Goal: Information Seeking & Learning: Learn about a topic

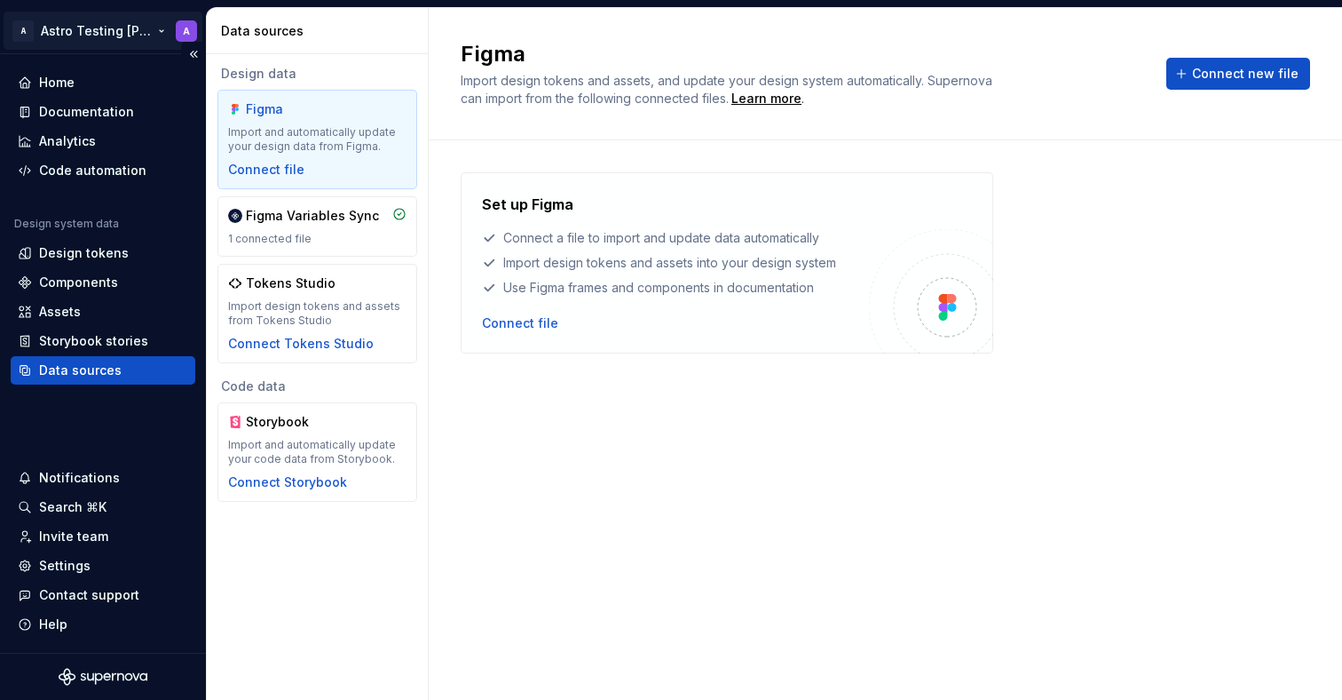
click at [99, 35] on html "A Astro Testing [PERSON_NAME] A Home Documentation Analytics Code automation De…" at bounding box center [671, 350] width 1342 height 700
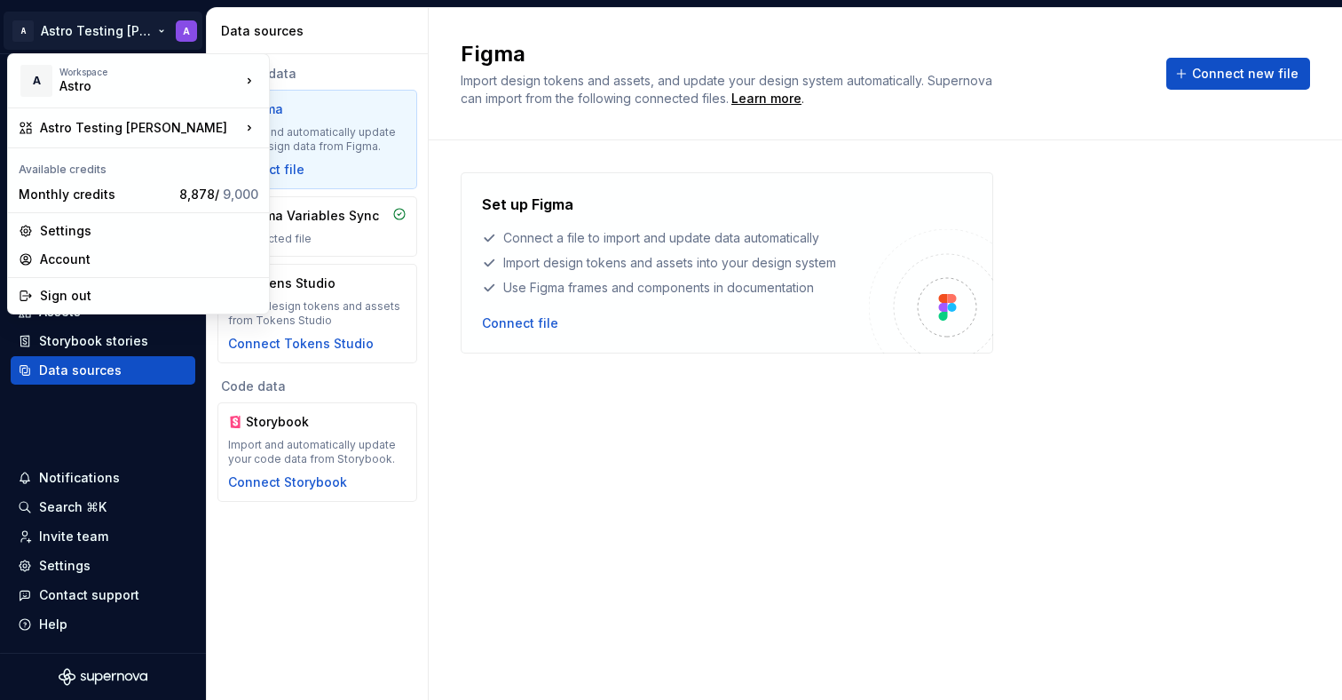
click at [747, 517] on html "A Astro Testing [PERSON_NAME] A Home Documentation Analytics Code automation De…" at bounding box center [671, 350] width 1342 height 700
click at [747, 518] on div "Set up Figma Connect a file to import and update data automatically Import desi…" at bounding box center [886, 402] width 850 height 460
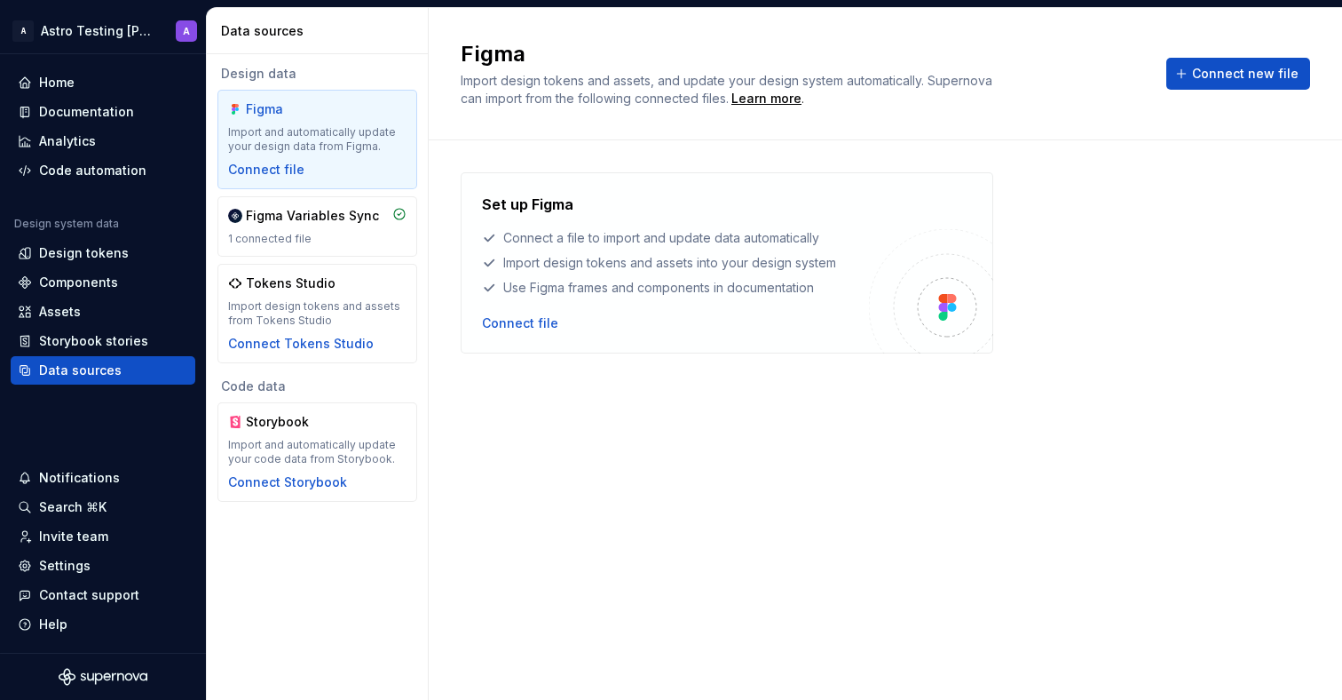
click at [739, 581] on div "Set up Figma Connect a file to import and update data automatically Import desi…" at bounding box center [886, 402] width 850 height 460
click at [898, 479] on div "Set up Figma Connect a file to import and update data automatically Import desi…" at bounding box center [886, 402] width 850 height 460
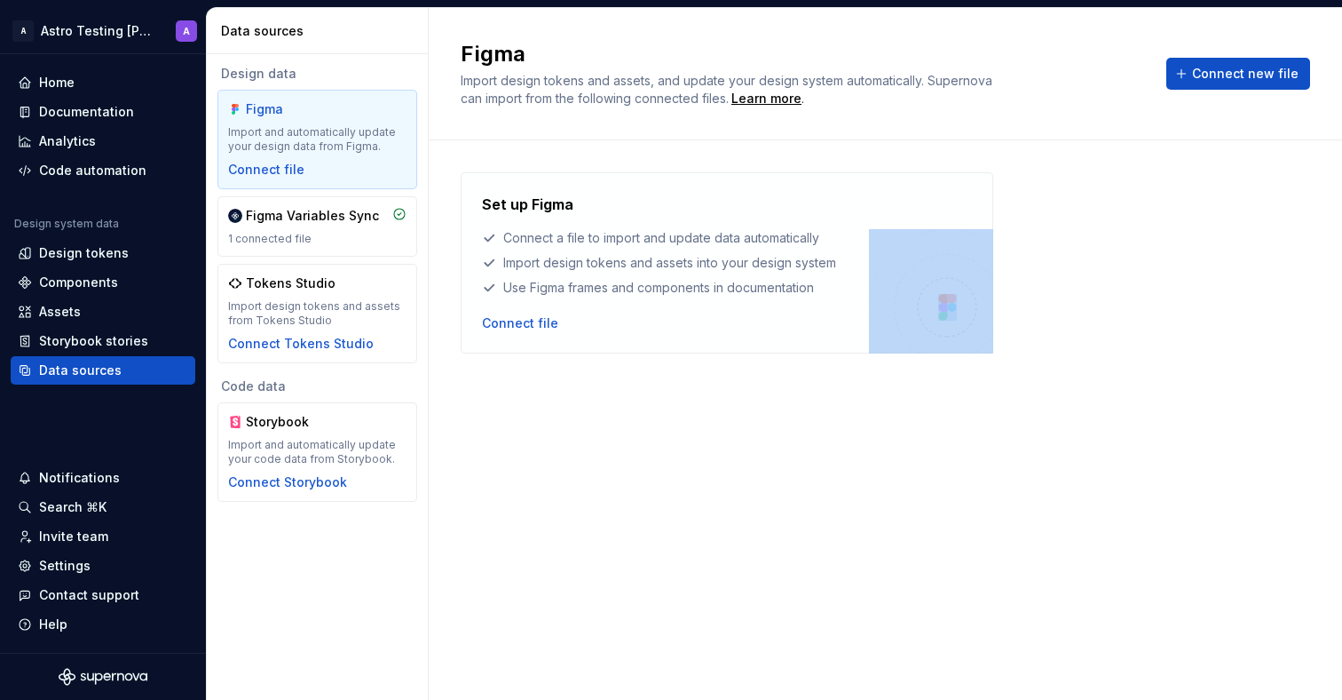
click at [898, 479] on div "Set up Figma Connect a file to import and update data automatically Import desi…" at bounding box center [886, 402] width 850 height 460
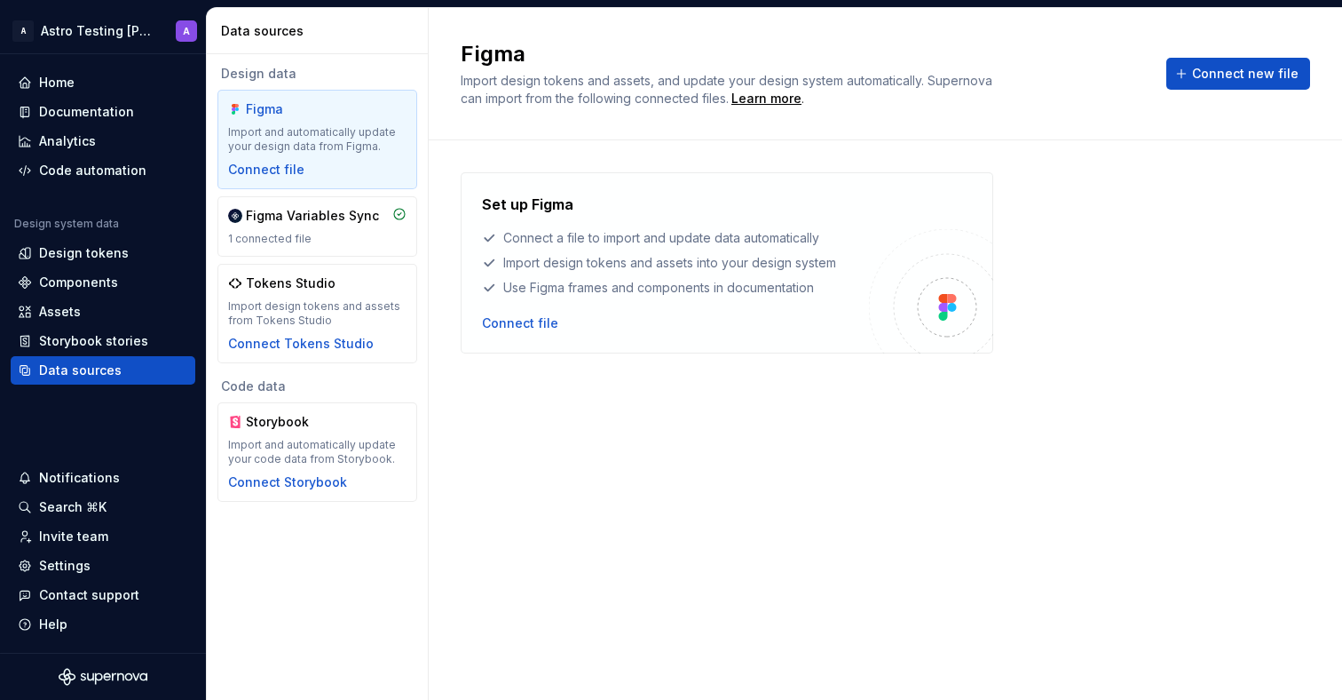
click at [1032, 462] on div "Set up Figma Connect a file to import and update data automatically Import desi…" at bounding box center [886, 402] width 850 height 460
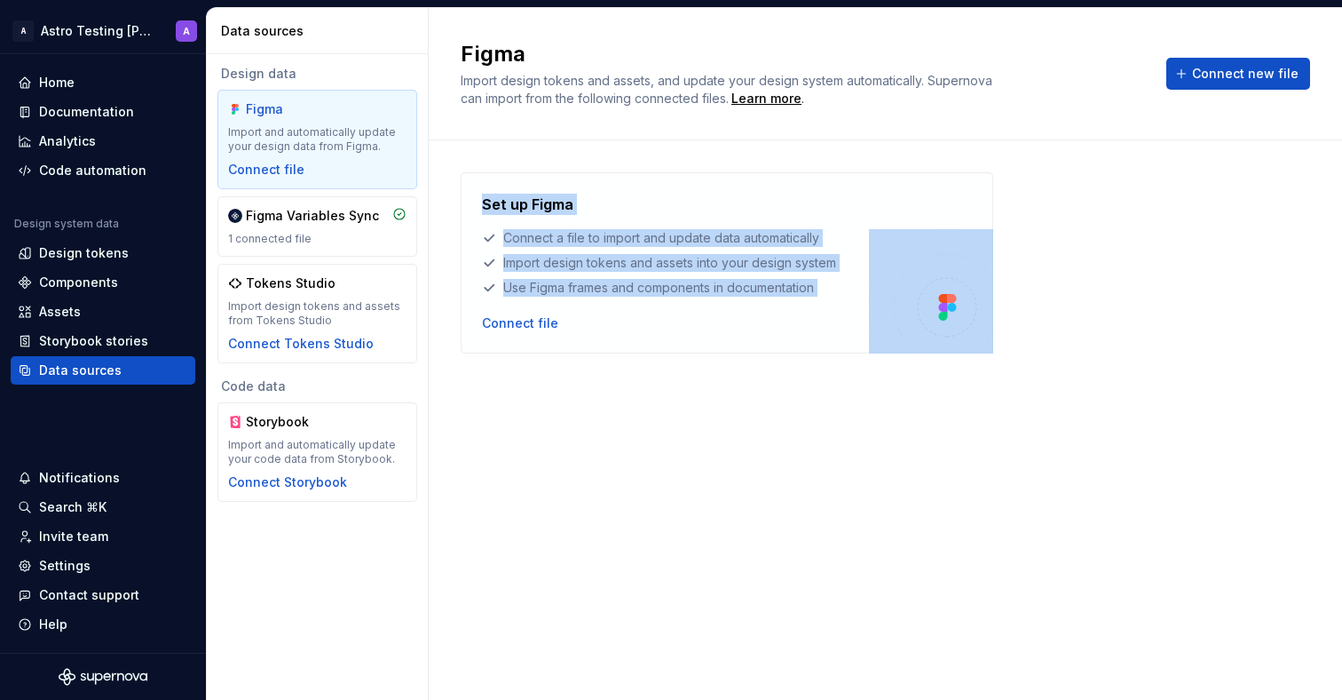
drag, startPoint x: 1087, startPoint y: 409, endPoint x: 529, endPoint y: 148, distance: 615.6
click at [529, 148] on div "Set up Figma Connect a file to import and update data automatically Import desi…" at bounding box center [886, 419] width 850 height 559
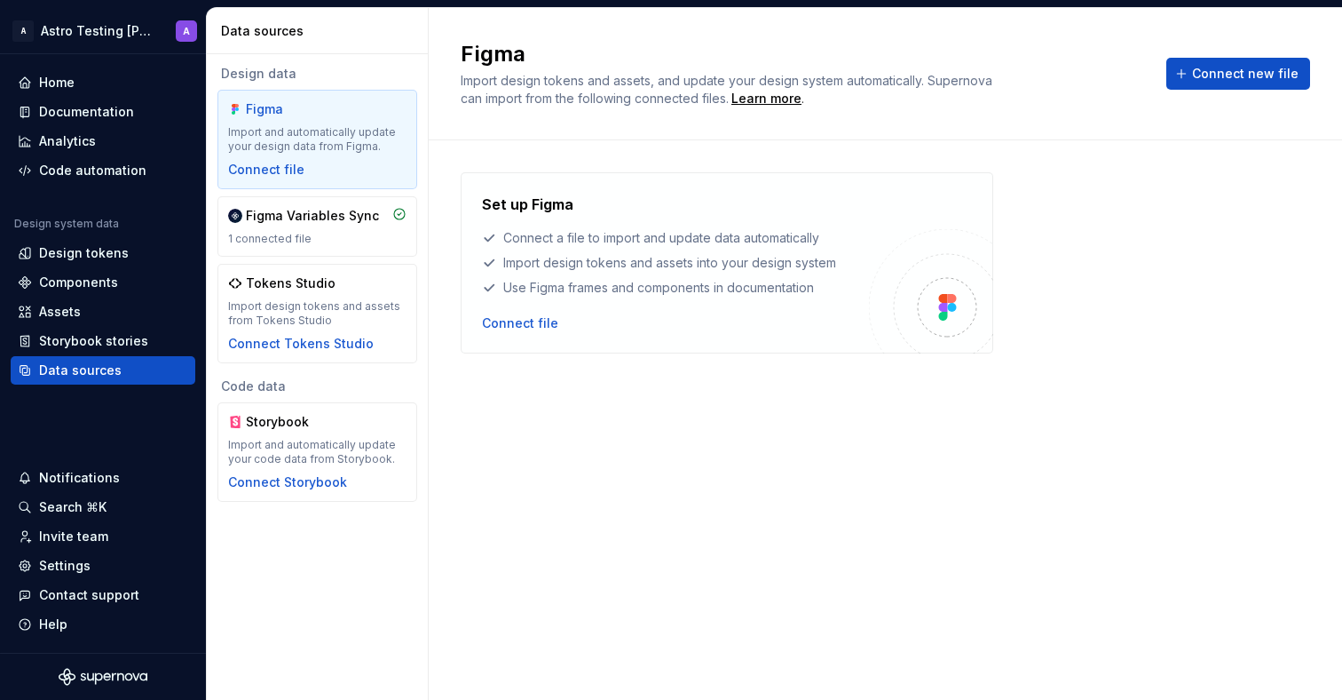
click at [543, 123] on div "Figma Import design tokens and assets, and update your design system automatica…" at bounding box center [885, 74] width 913 height 132
click at [545, 77] on span "Import design tokens and assets, and update your design system automatically. S…" at bounding box center [728, 89] width 535 height 33
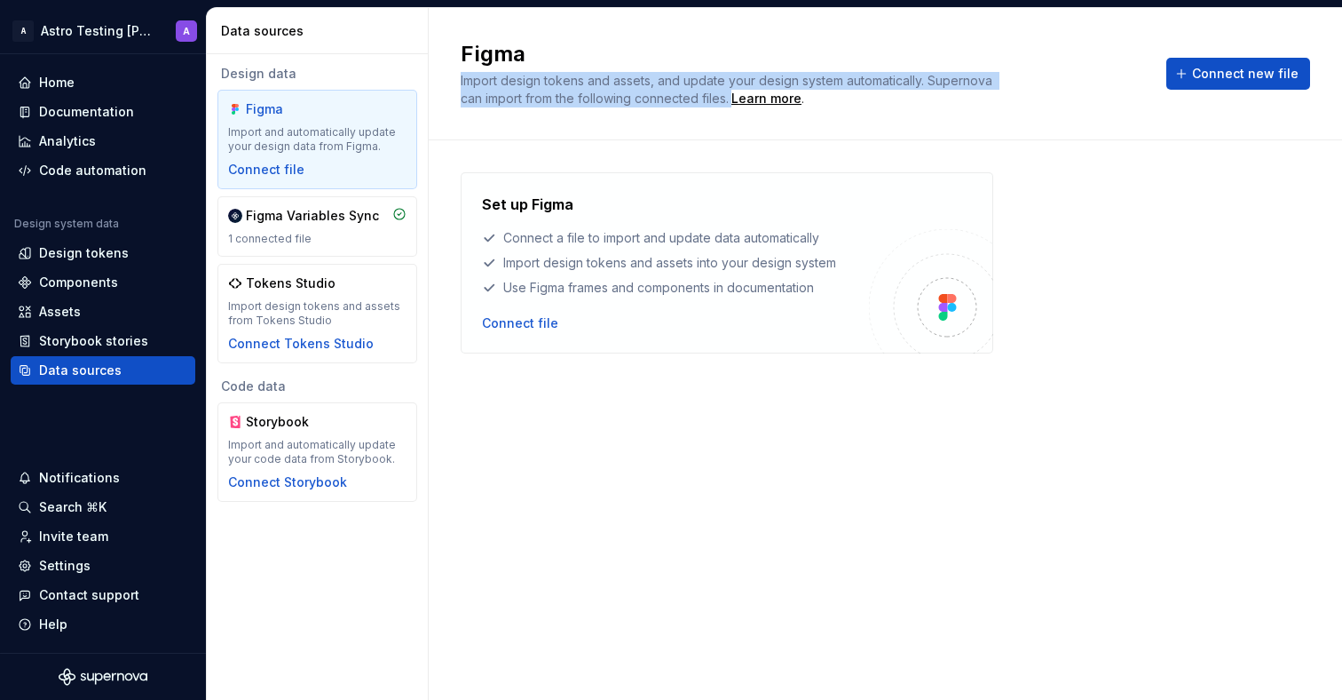
click at [545, 77] on span "Import design tokens and assets, and update your design system automatically. S…" at bounding box center [728, 89] width 535 height 33
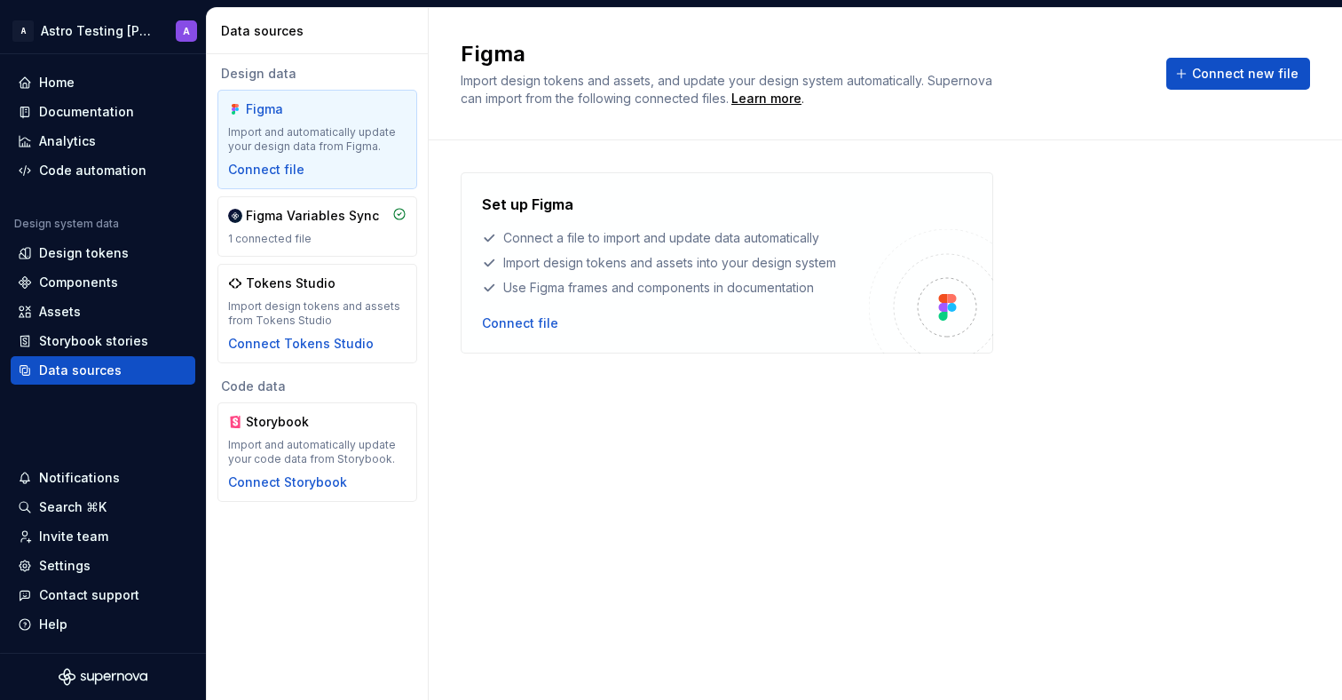
click at [514, 53] on h2 "Figma" at bounding box center [803, 54] width 684 height 28
click at [611, 41] on h2 "Figma" at bounding box center [803, 54] width 684 height 28
click at [622, 503] on div "Set up Figma Connect a file to import and update data automatically Import desi…" at bounding box center [886, 402] width 850 height 460
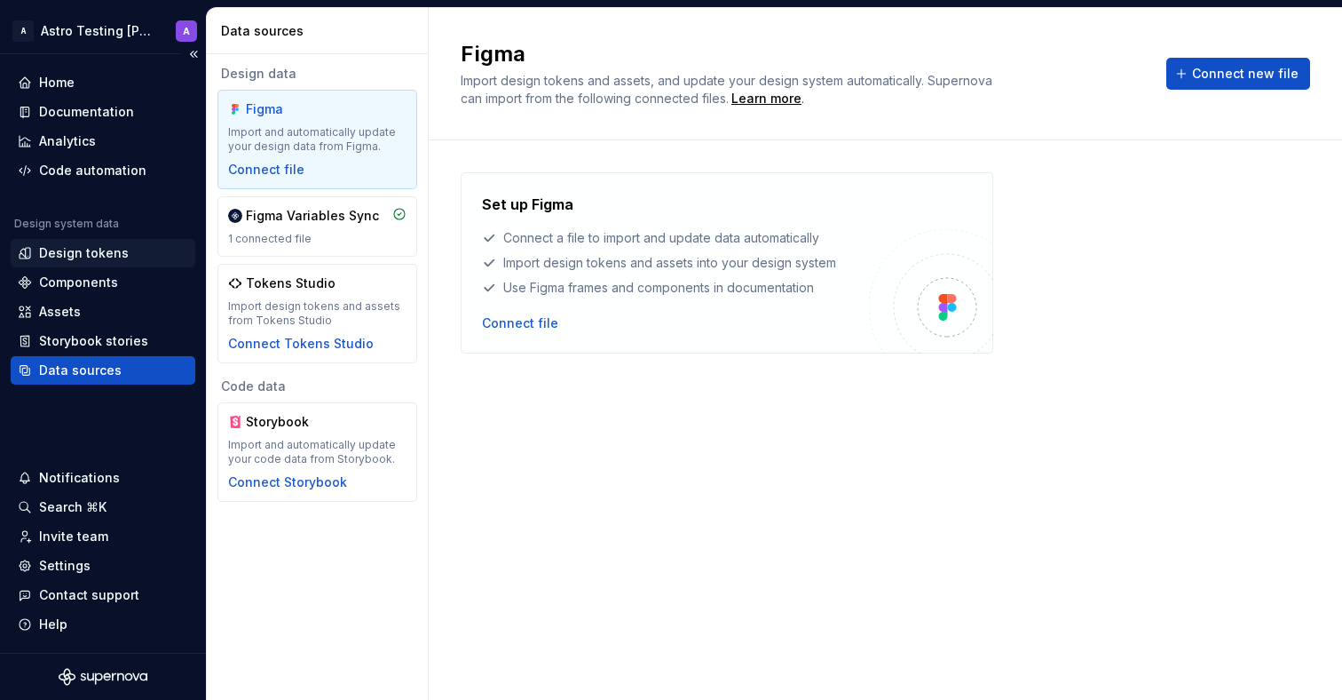
click at [75, 244] on div "Design tokens" at bounding box center [84, 253] width 90 height 18
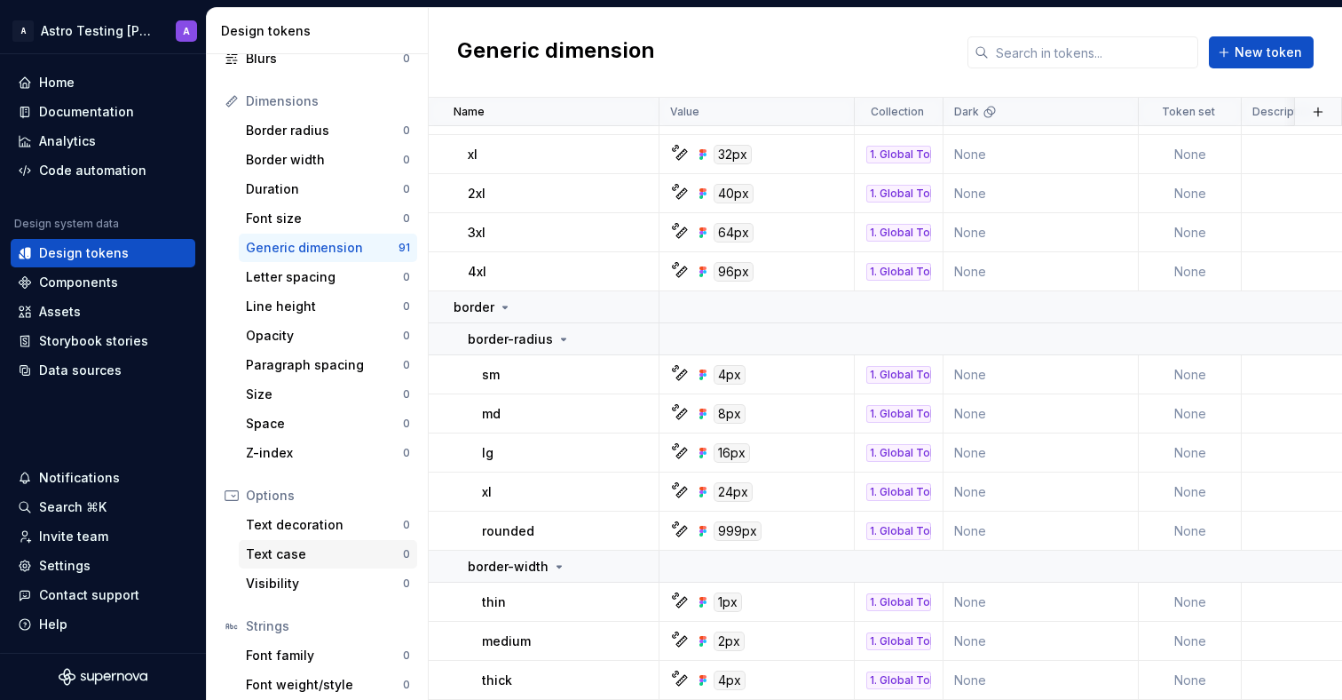
scroll to position [273, 0]
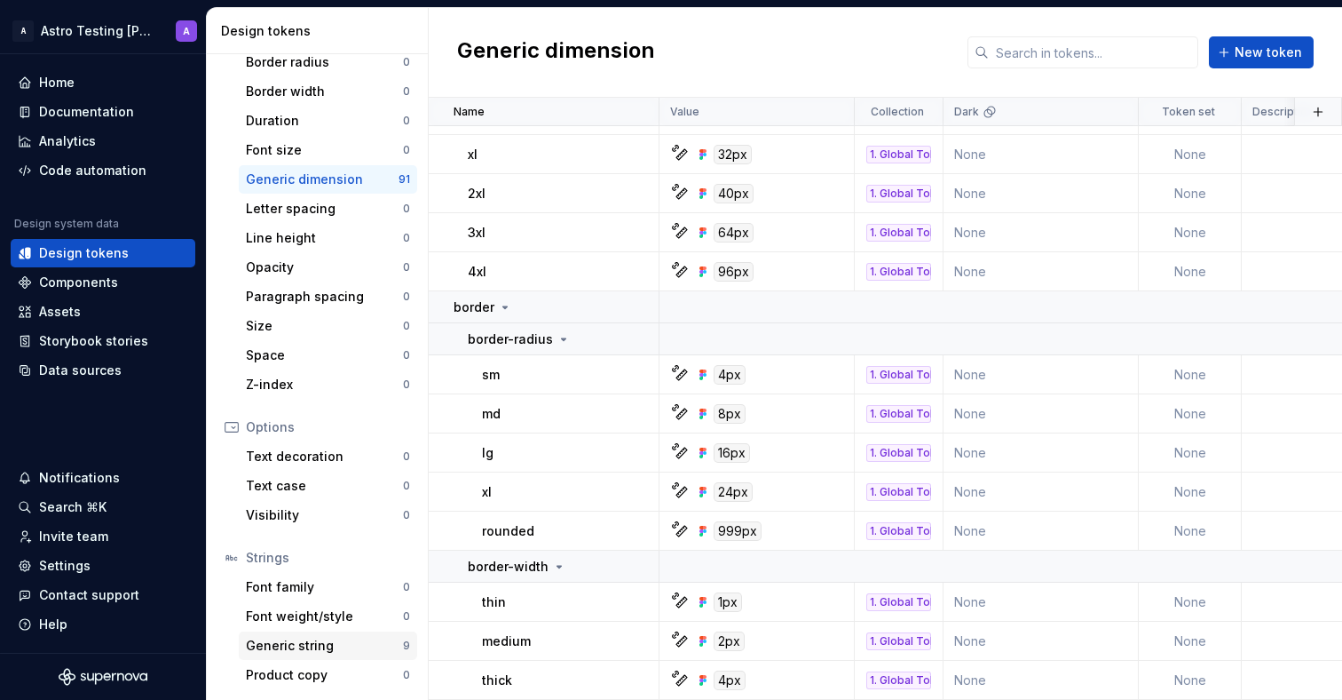
click at [342, 638] on div "Generic string" at bounding box center [324, 645] width 157 height 18
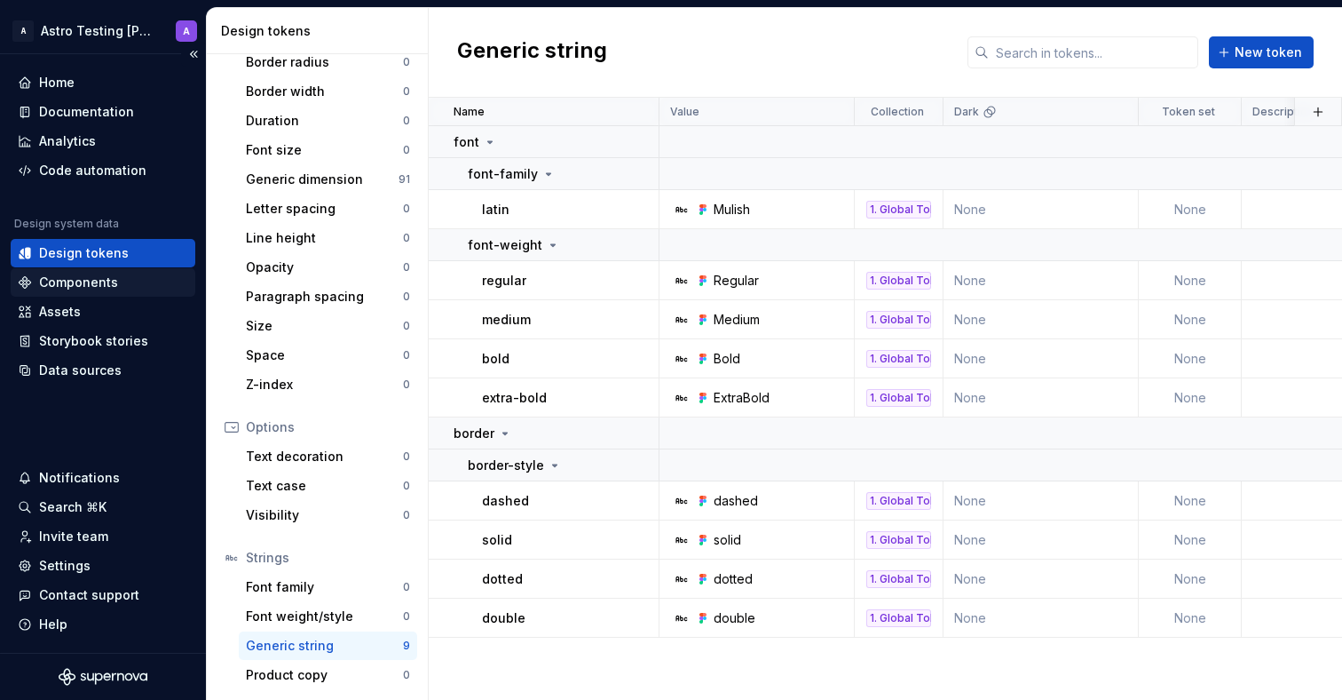
click at [81, 273] on div "Components" at bounding box center [78, 282] width 79 height 18
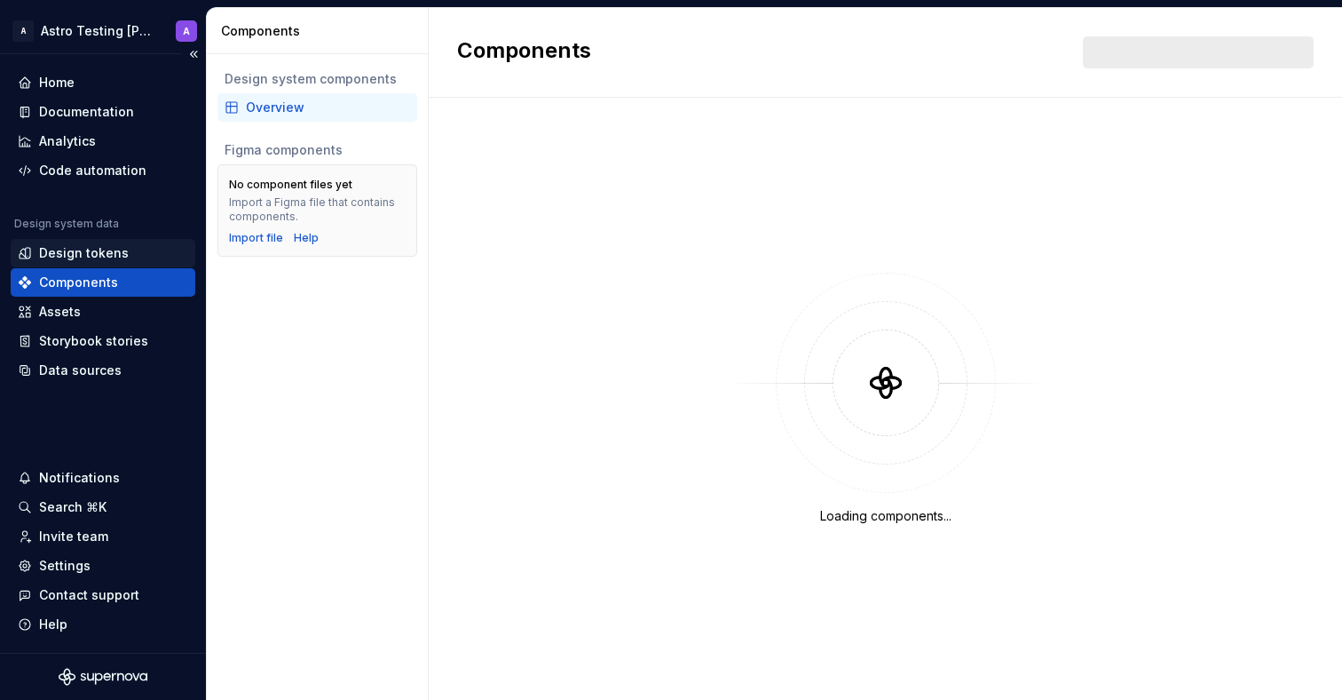
click at [79, 260] on div "Design tokens" at bounding box center [84, 253] width 90 height 18
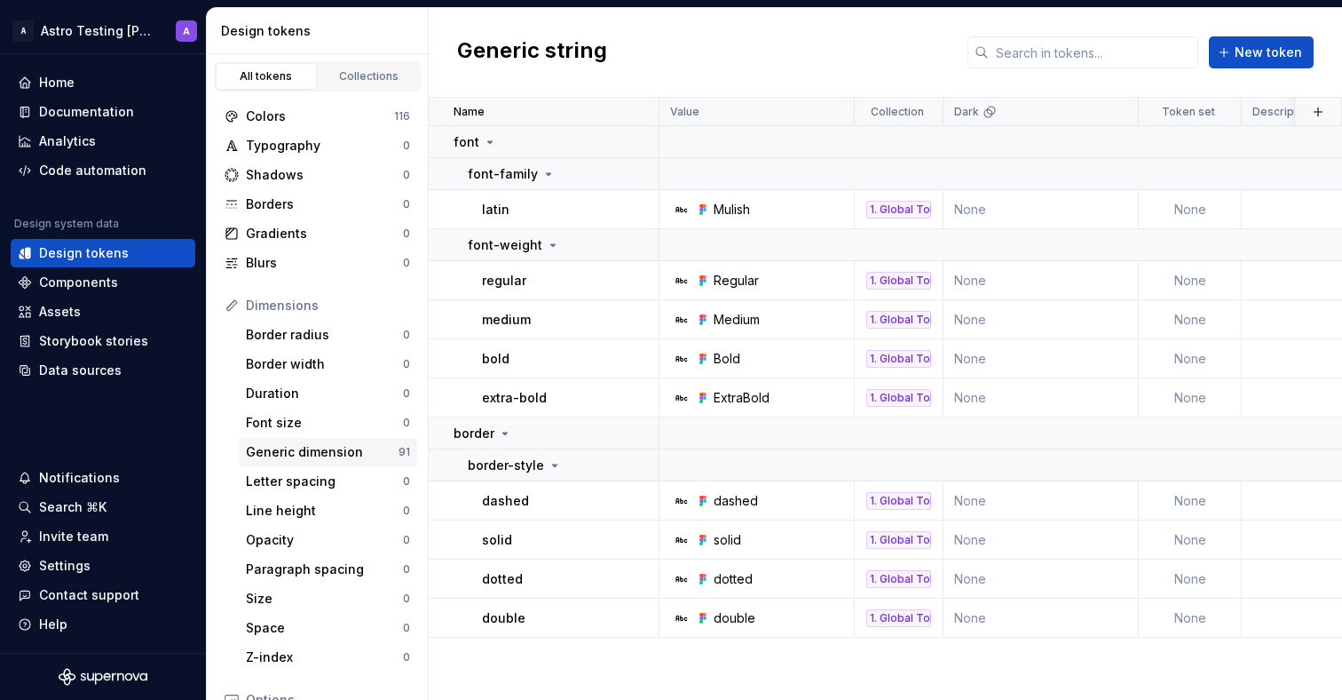
click at [303, 462] on div "Generic dimension 91" at bounding box center [328, 452] width 178 height 28
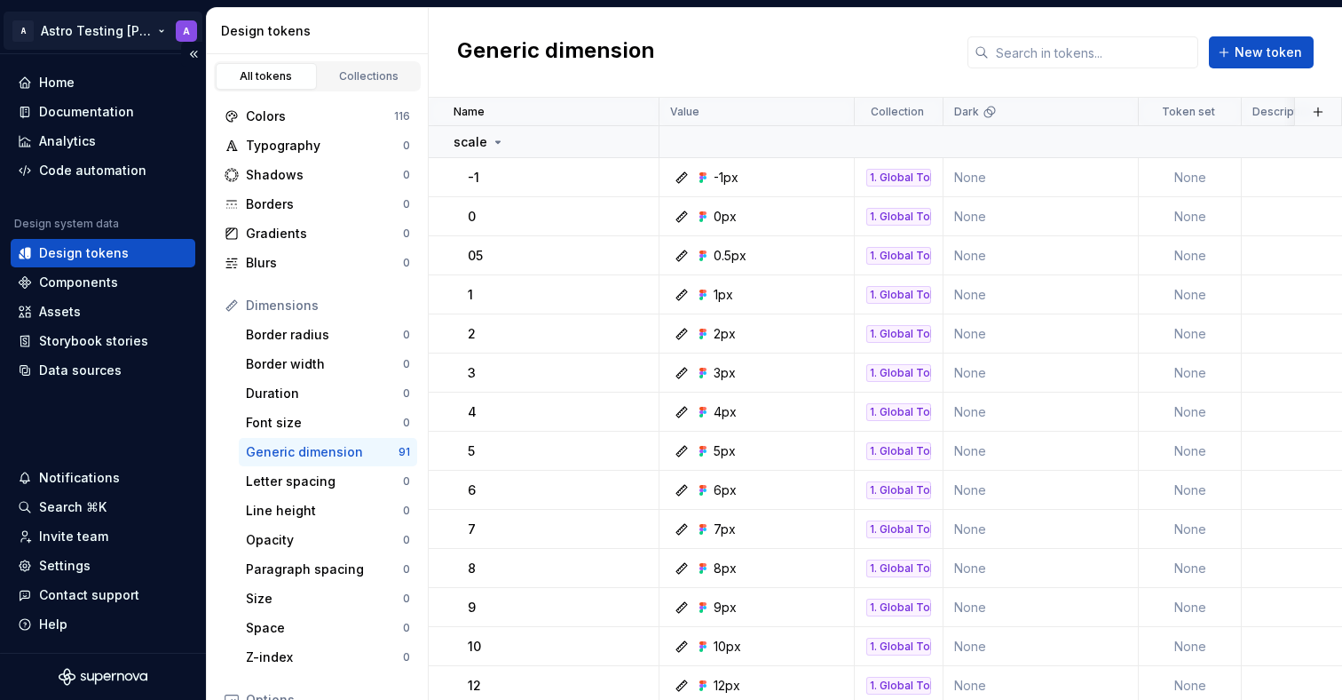
click at [142, 41] on html "A Astro Testing Dani A Home Documentation Analytics Code automation Design syst…" at bounding box center [671, 350] width 1342 height 700
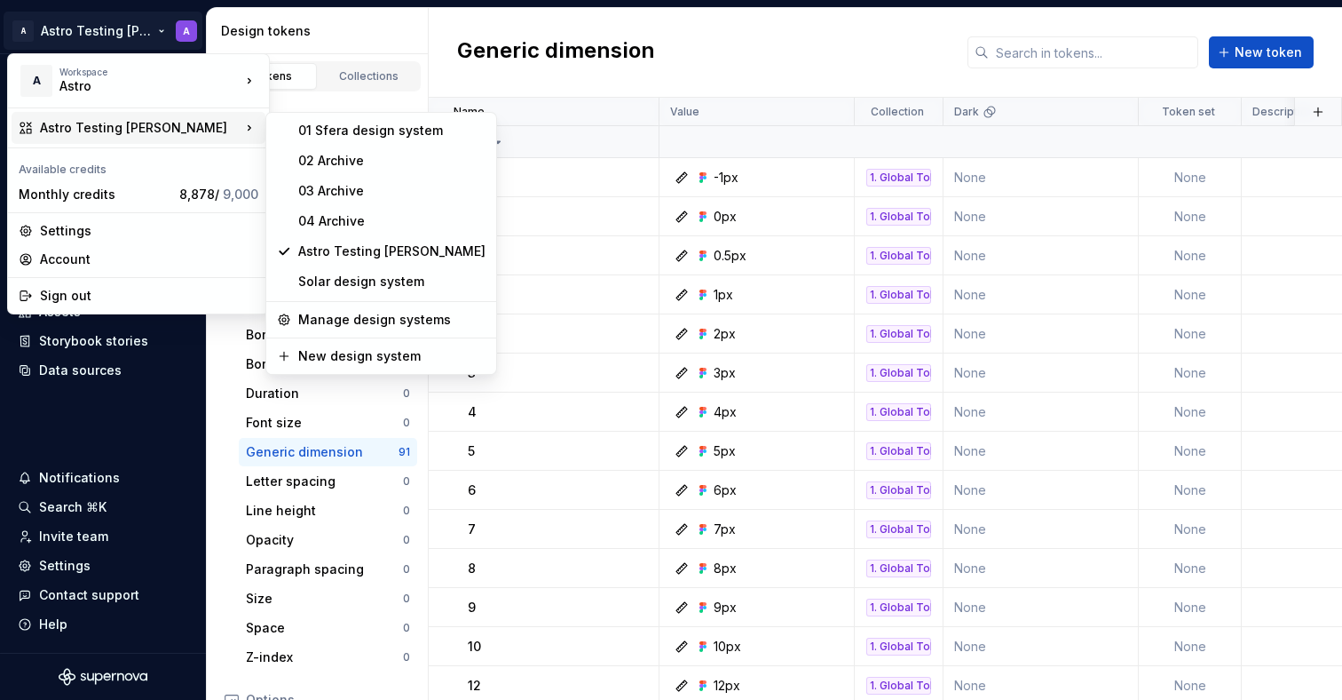
click at [185, 124] on div "Astro Testing [PERSON_NAME]" at bounding box center [140, 128] width 201 height 18
click at [360, 124] on div "01 Sfera design system" at bounding box center [391, 131] width 187 height 18
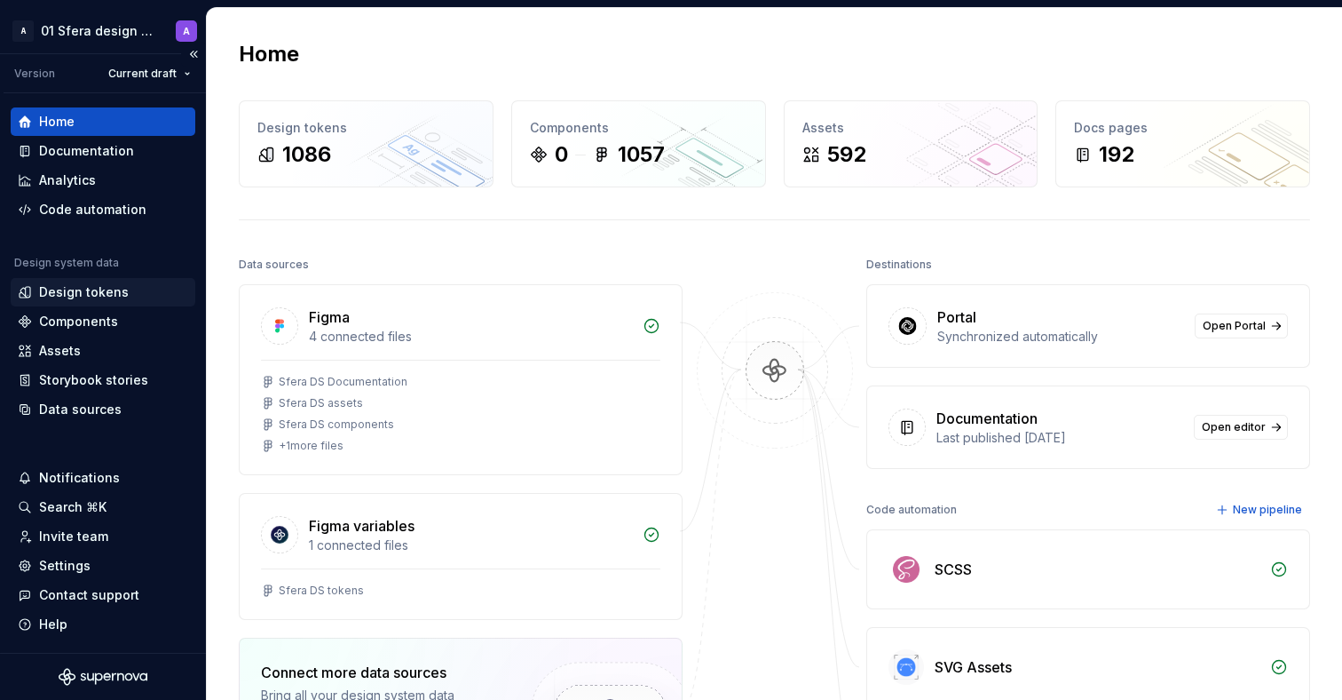
click at [82, 297] on div "Design tokens" at bounding box center [84, 292] width 90 height 18
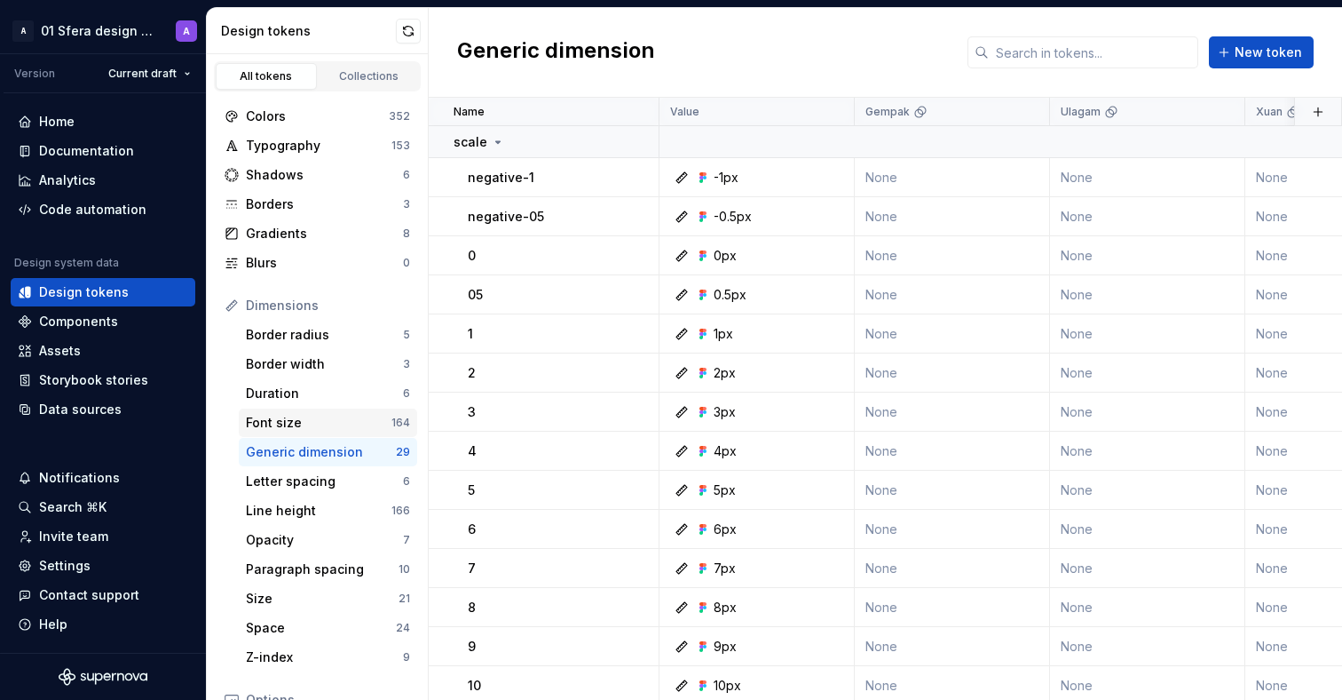
click at [293, 421] on div "Font size" at bounding box center [319, 423] width 146 height 18
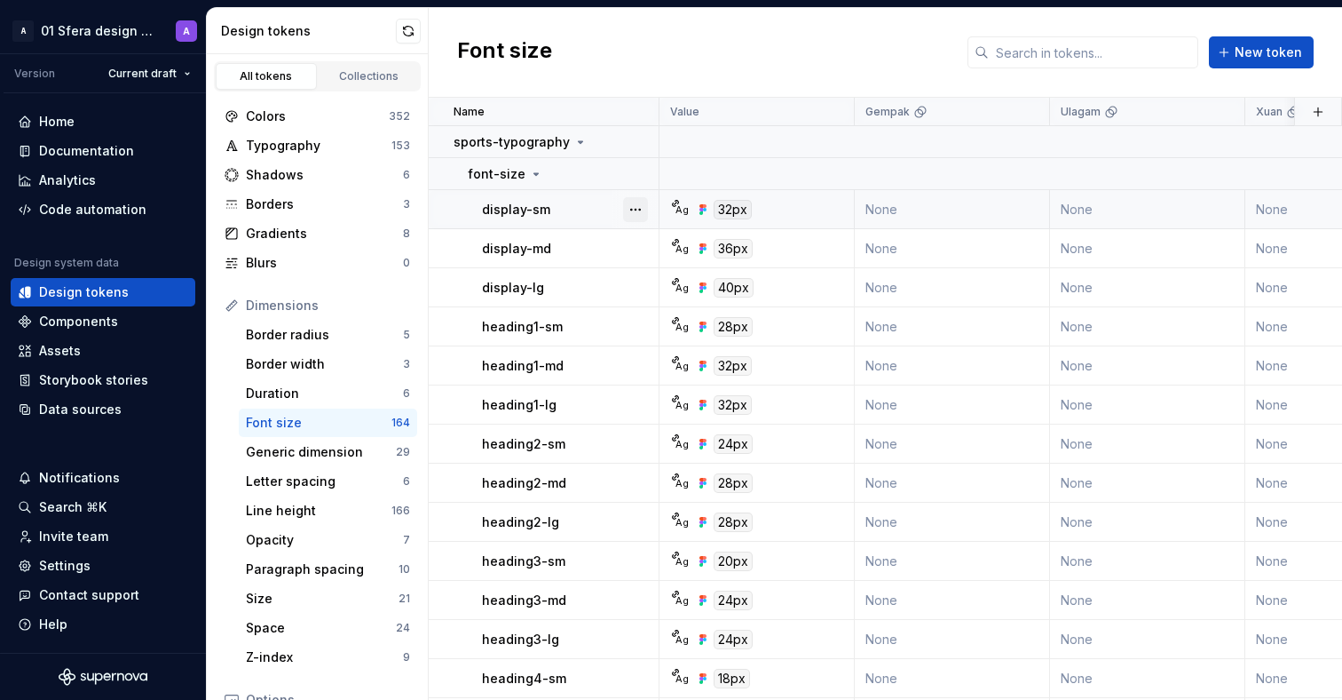
click at [635, 206] on button "button" at bounding box center [635, 209] width 25 height 25
click at [276, 338] on html "A 01 Sfera design system A Version Current draft Home Documentation Analytics C…" at bounding box center [671, 350] width 1342 height 700
click at [279, 336] on div "Border radius" at bounding box center [324, 335] width 157 height 18
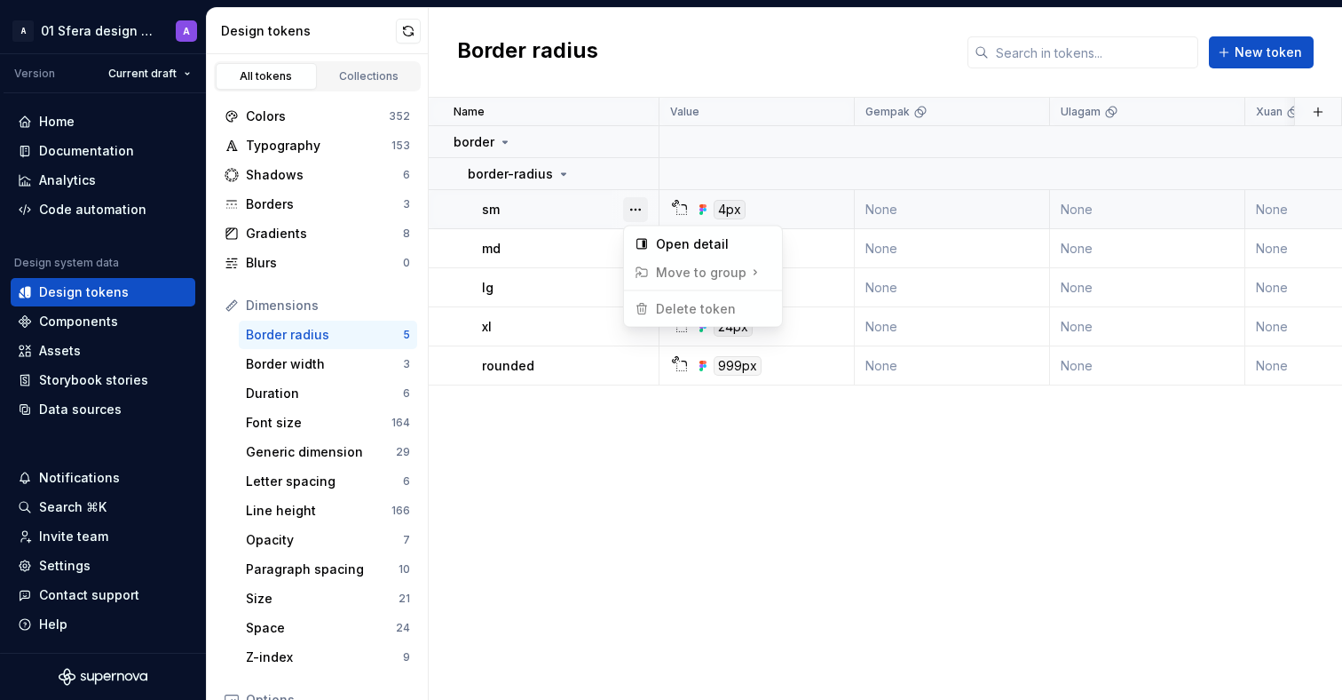
click at [635, 210] on button "button" at bounding box center [635, 209] width 25 height 25
click at [567, 485] on html "A 01 Sfera design system A Version Current draft Home Documentation Analytics C…" at bounding box center [671, 350] width 1342 height 700
click at [288, 539] on div "Opacity" at bounding box center [324, 540] width 157 height 18
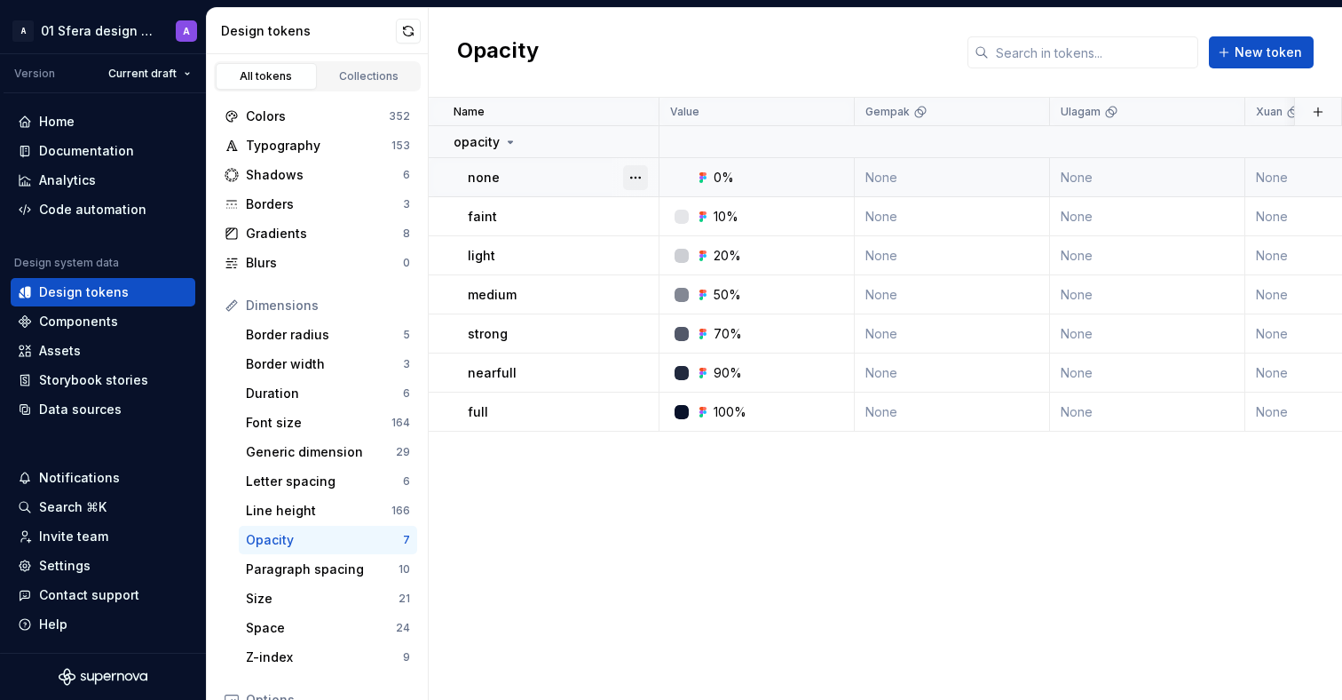
click at [640, 183] on button "button" at bounding box center [635, 177] width 25 height 25
click at [676, 284] on span "Delete token" at bounding box center [685, 277] width 115 height 28
click at [676, 273] on span "Delete token" at bounding box center [685, 277] width 115 height 28
click at [588, 478] on html "A 01 Sfera design system A Version Current draft Home Documentation Analytics C…" at bounding box center [671, 350] width 1342 height 700
click at [643, 182] on button "button" at bounding box center [635, 177] width 25 height 25
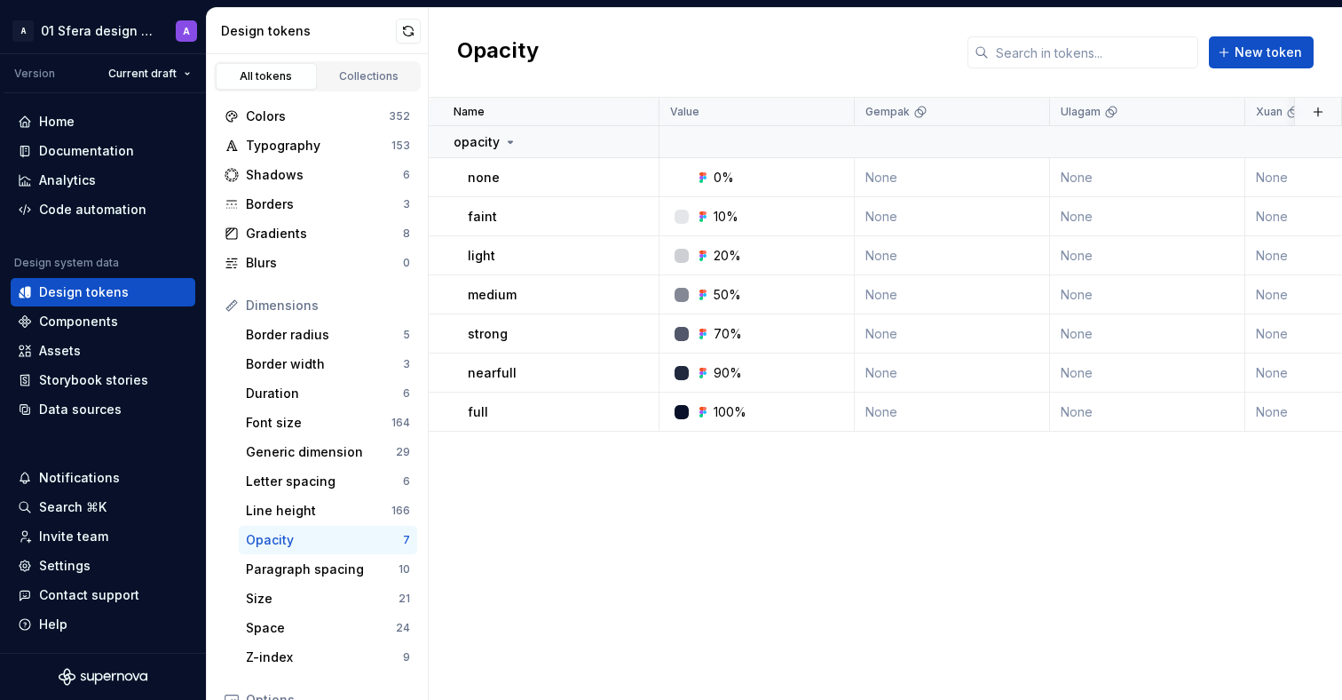
click at [636, 595] on html "A 01 Sfera design system A Version Current draft Home Documentation Analytics C…" at bounding box center [671, 350] width 1342 height 700
click at [346, 654] on div "Z-index" at bounding box center [324, 657] width 157 height 18
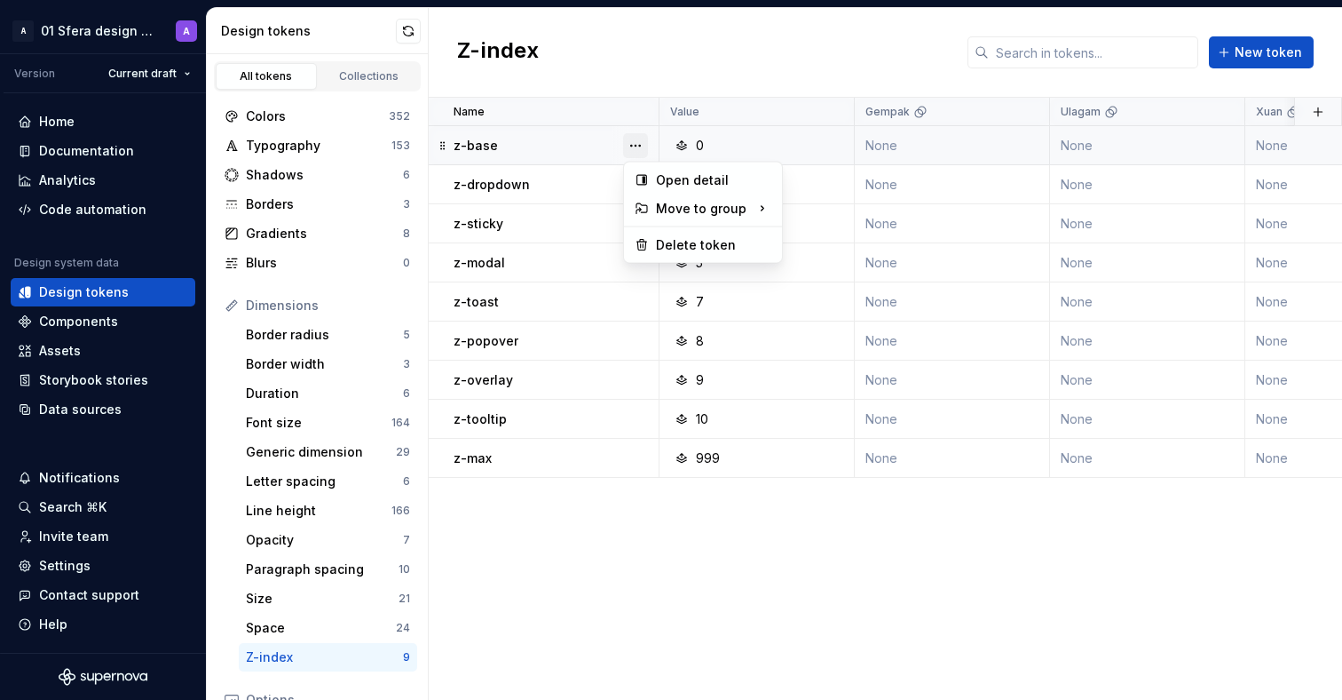
click at [636, 152] on button "button" at bounding box center [635, 145] width 25 height 25
click at [719, 590] on html "A 01 Sfera design system A Version Current draft Home Documentation Analytics C…" at bounding box center [671, 350] width 1342 height 700
click at [630, 145] on button "button" at bounding box center [635, 145] width 25 height 25
click at [678, 593] on html "A 01 Sfera design system A Version Current draft Home Documentation Analytics C…" at bounding box center [671, 350] width 1342 height 700
click at [352, 341] on div "Border radius" at bounding box center [324, 335] width 157 height 18
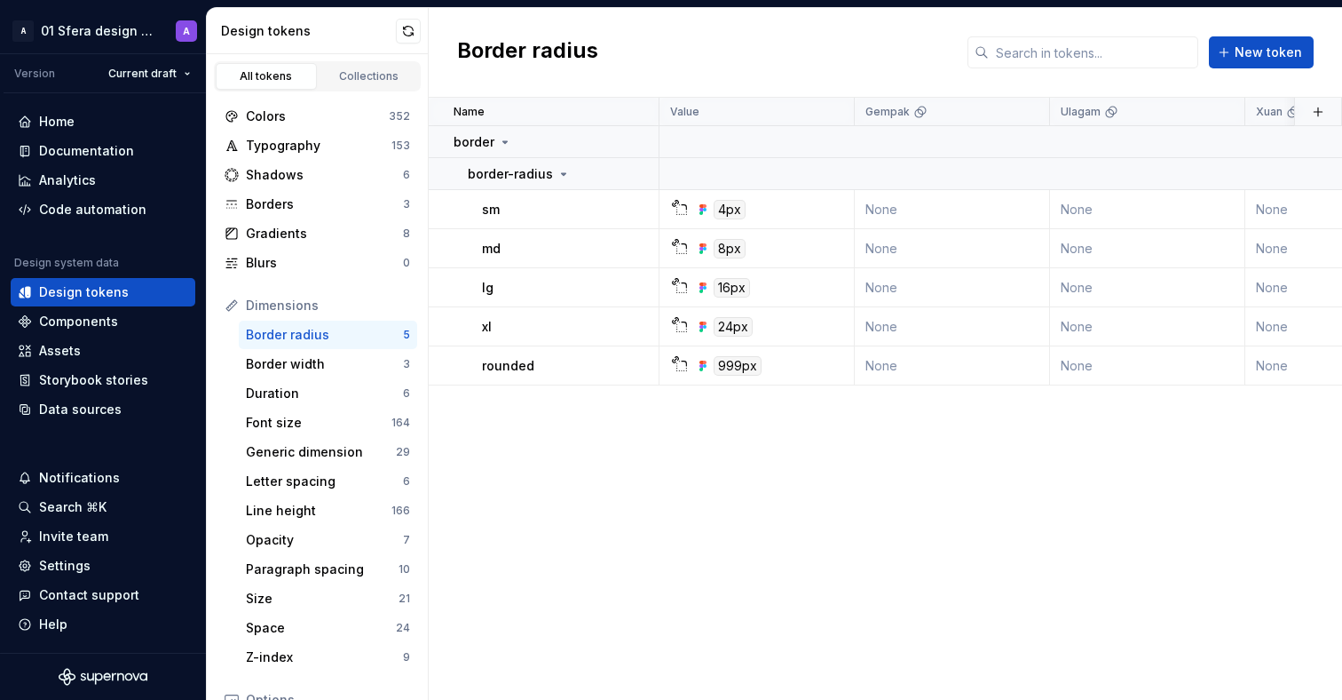
click at [632, 210] on button "button" at bounding box center [635, 209] width 25 height 25
click at [644, 205] on button "button" at bounding box center [635, 209] width 25 height 25
click at [668, 235] on div "Open detail" at bounding box center [713, 244] width 115 height 18
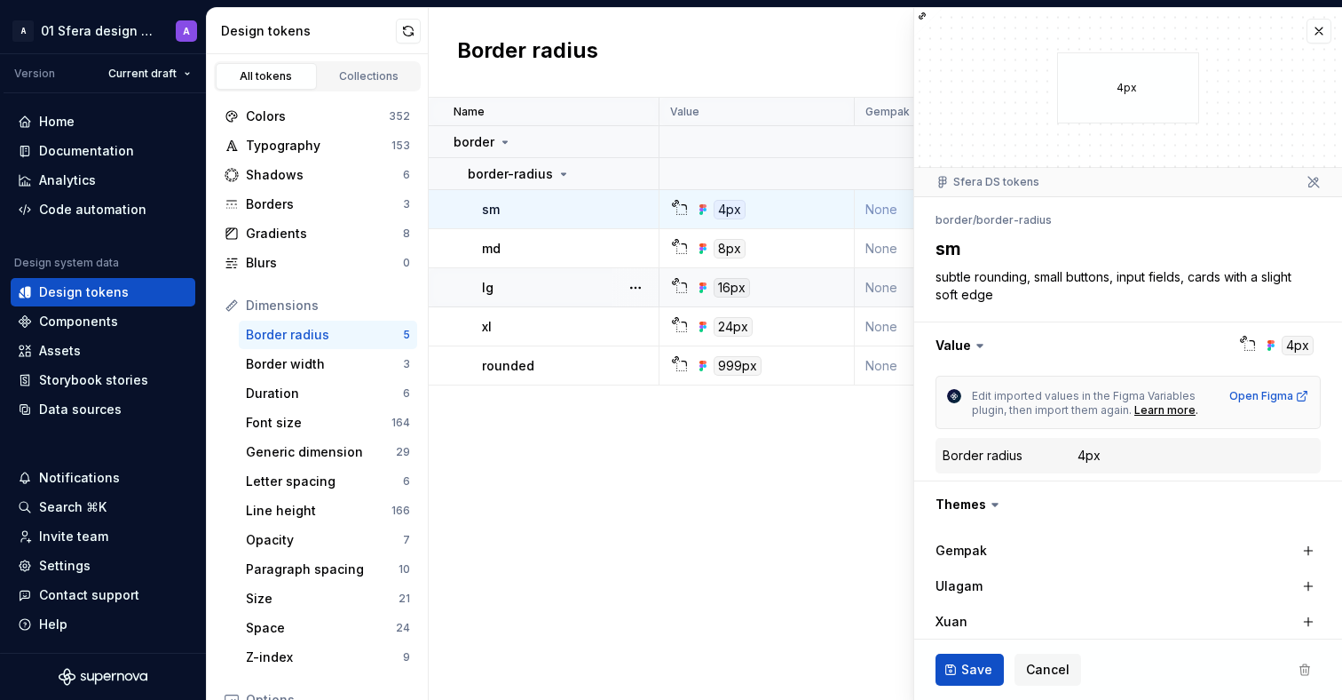
type textarea "*"
